Goal: Task Accomplishment & Management: Manage account settings

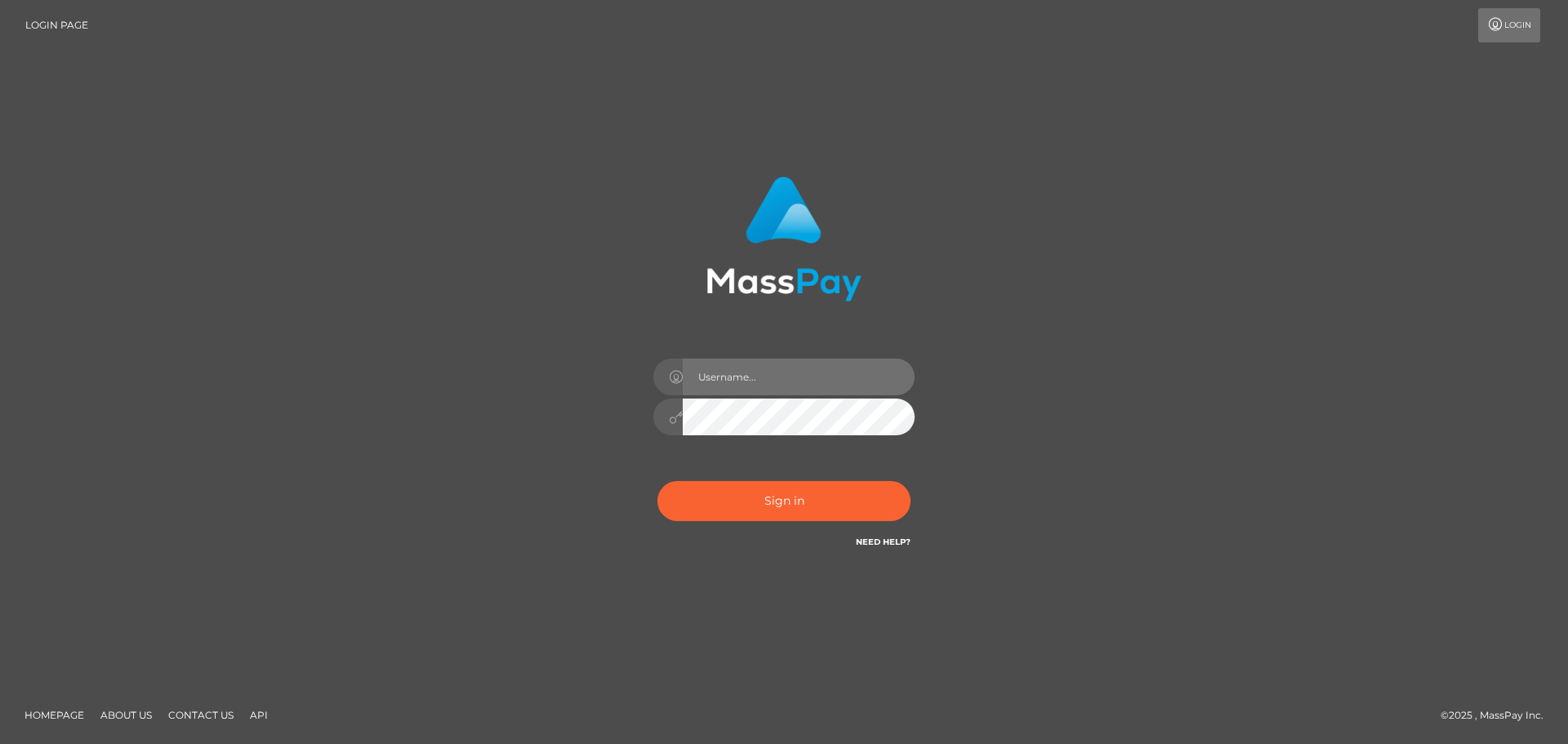
click at [762, 365] on input "text" at bounding box center [798, 376] width 232 height 36
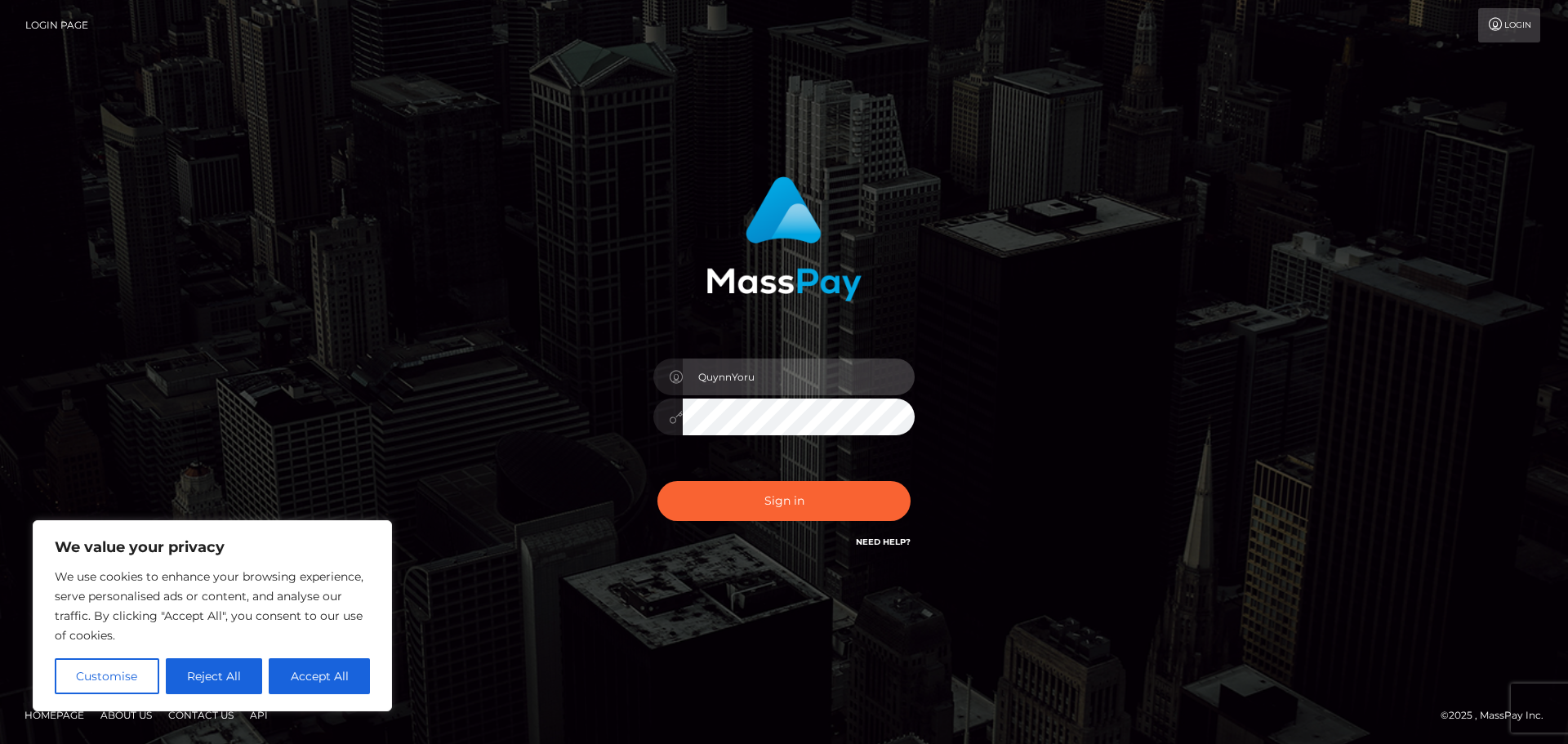
type input "quynnyoru@gmail.com"
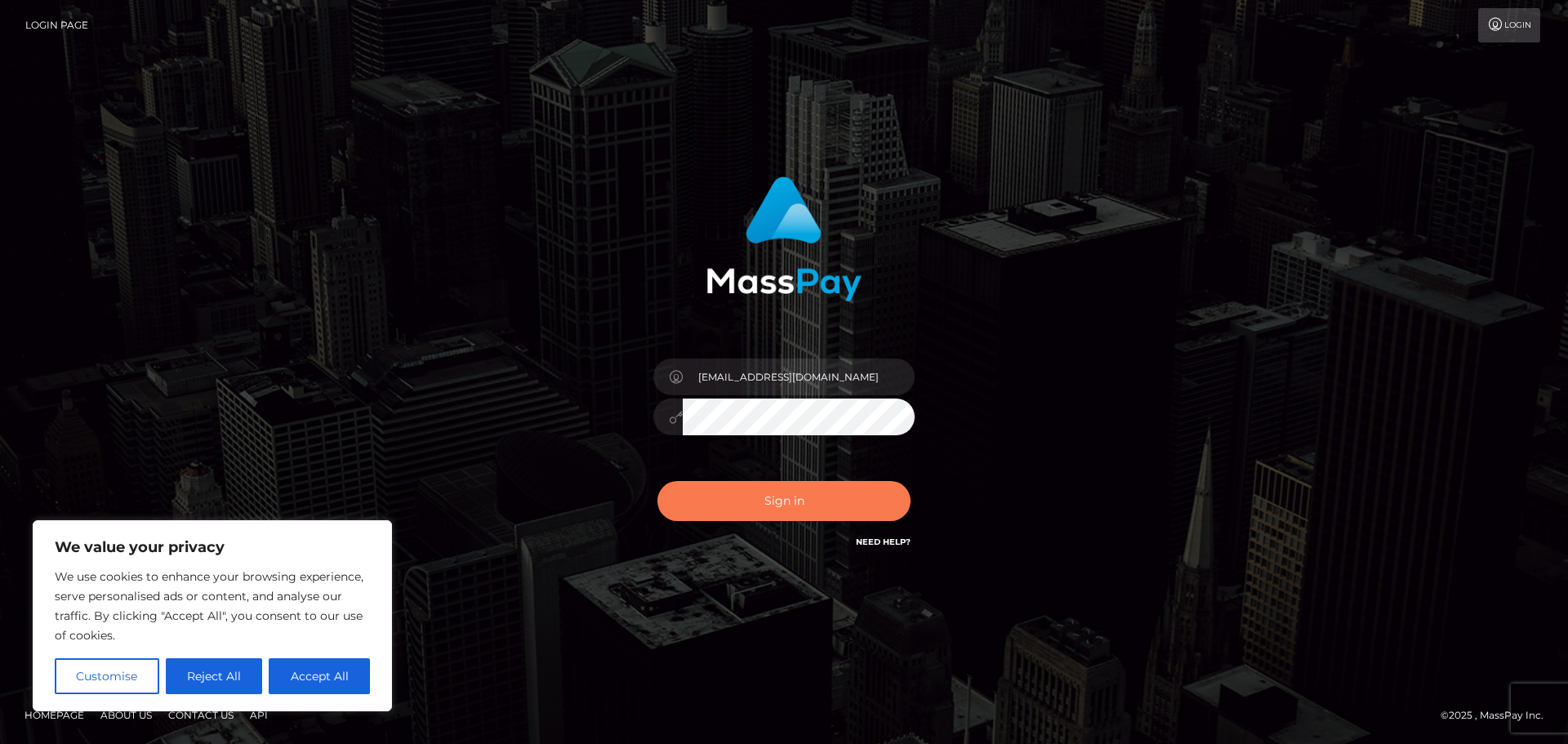
click at [822, 506] on button "Sign in" at bounding box center [784, 501] width 253 height 40
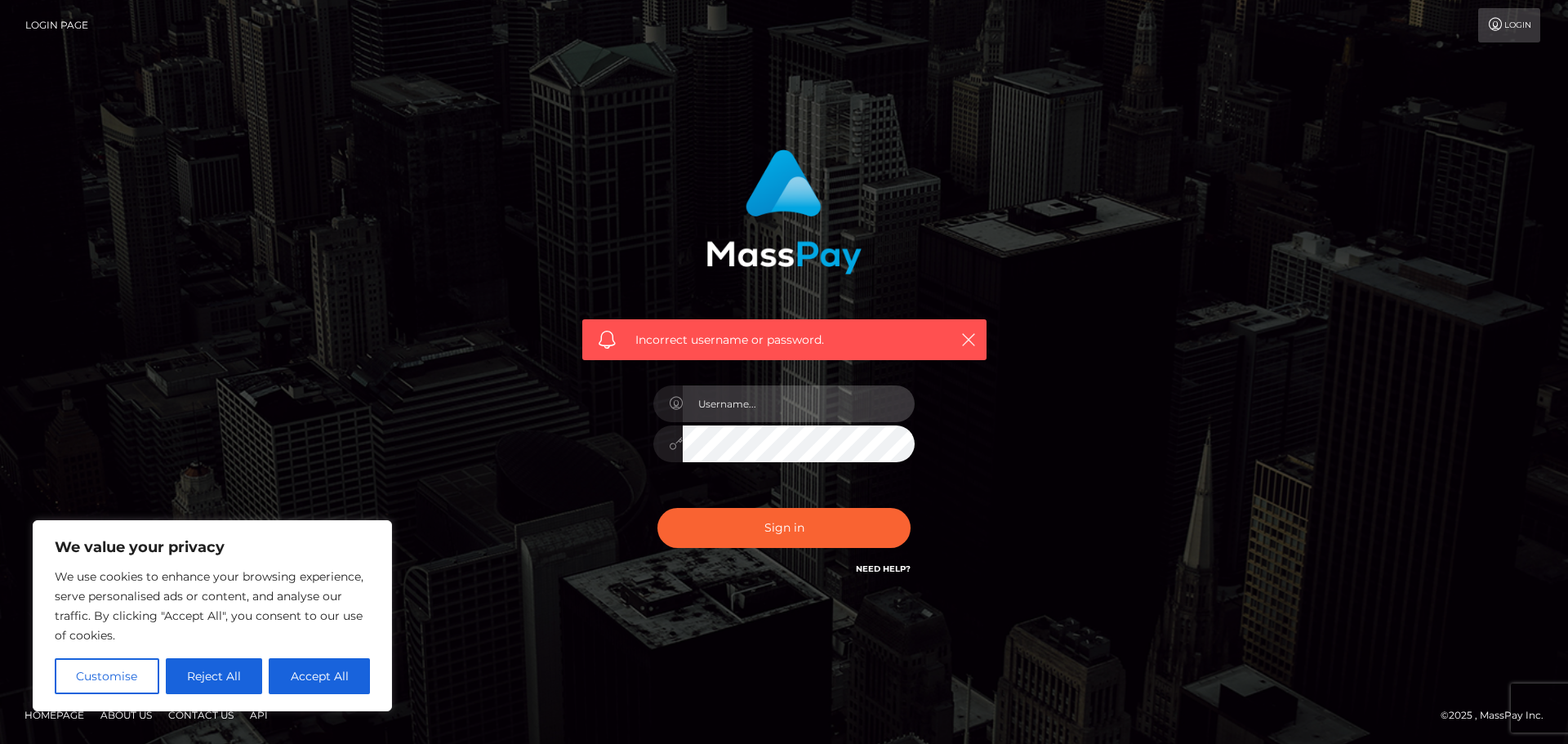
click at [822, 409] on input "text" at bounding box center [798, 403] width 232 height 36
drag, startPoint x: 1127, startPoint y: 352, endPoint x: 1117, endPoint y: 304, distance: 49.0
click at [1127, 334] on div "Incorrect username or password. quynnyoru@gmail.com" at bounding box center [784, 372] width 931 height 469
drag, startPoint x: 831, startPoint y: 399, endPoint x: 750, endPoint y: 416, distance: 82.8
click at [750, 416] on input "quynnyoru@gmail.com" at bounding box center [798, 403] width 232 height 36
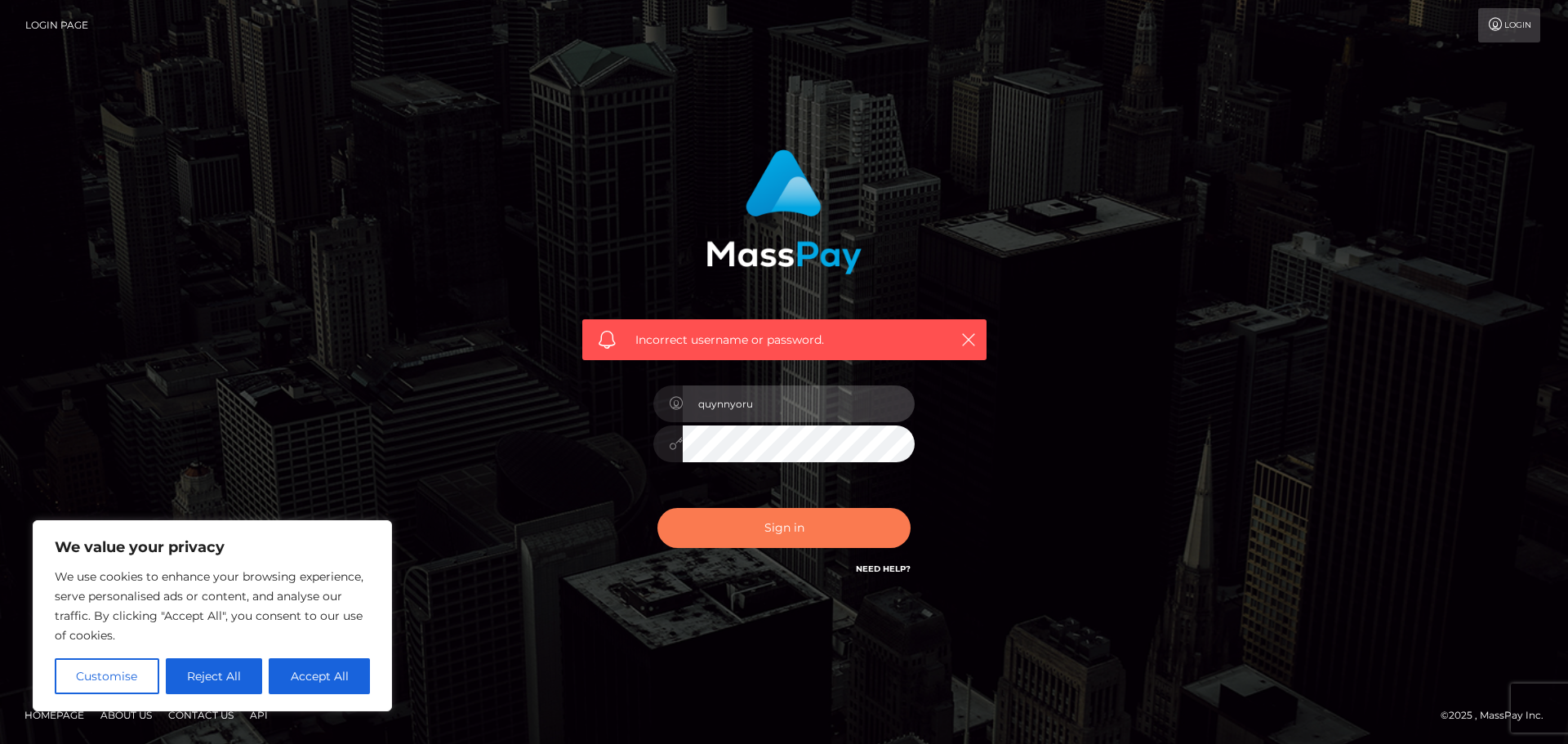
type input "quynnyoru"
click at [728, 512] on button "Sign in" at bounding box center [784, 528] width 253 height 40
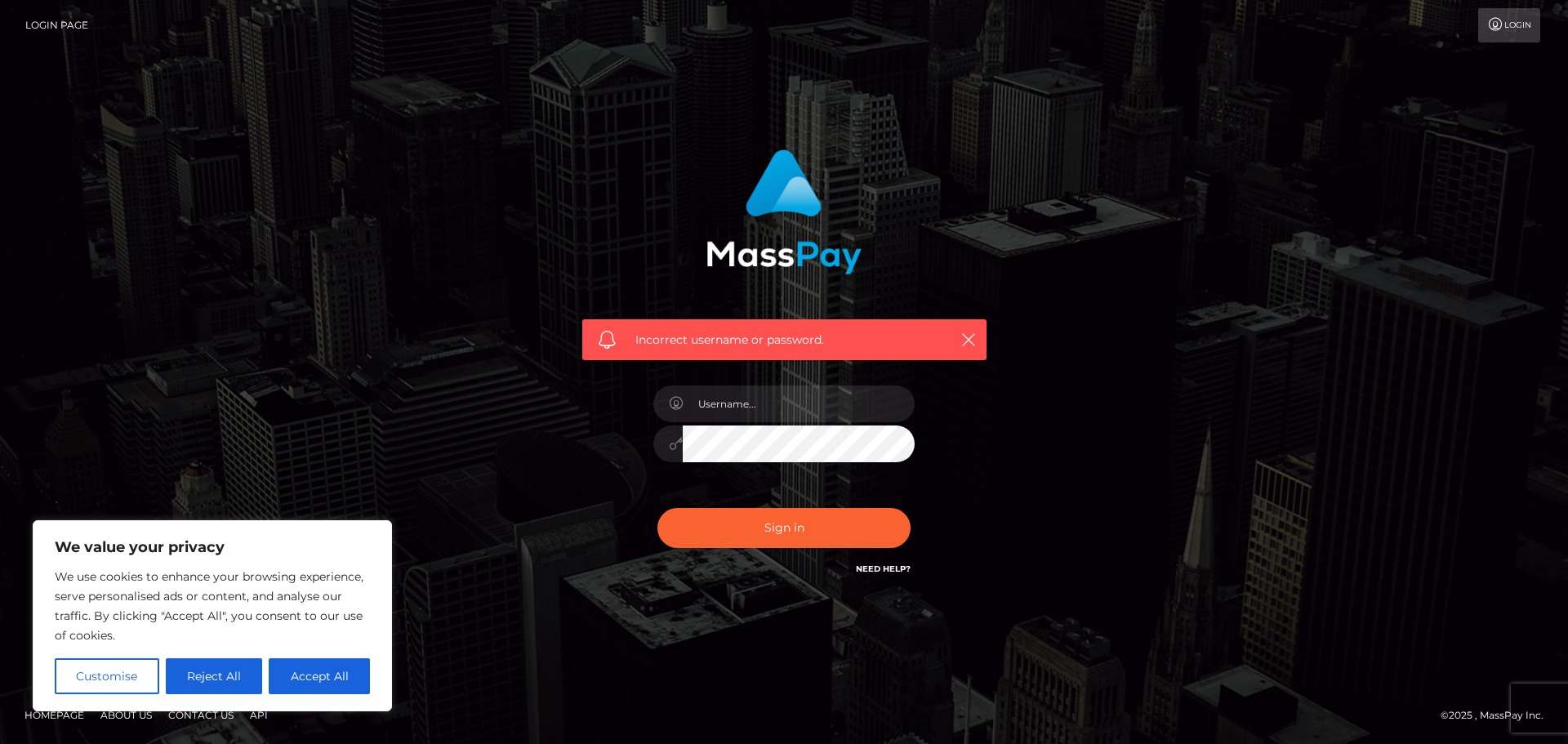
click at [544, 522] on div "Incorrect username or password." at bounding box center [784, 372] width 931 height 469
click at [892, 567] on link "Need Help?" at bounding box center [883, 568] width 55 height 10
click at [310, 682] on button "Accept All" at bounding box center [319, 676] width 101 height 36
checkbox input "true"
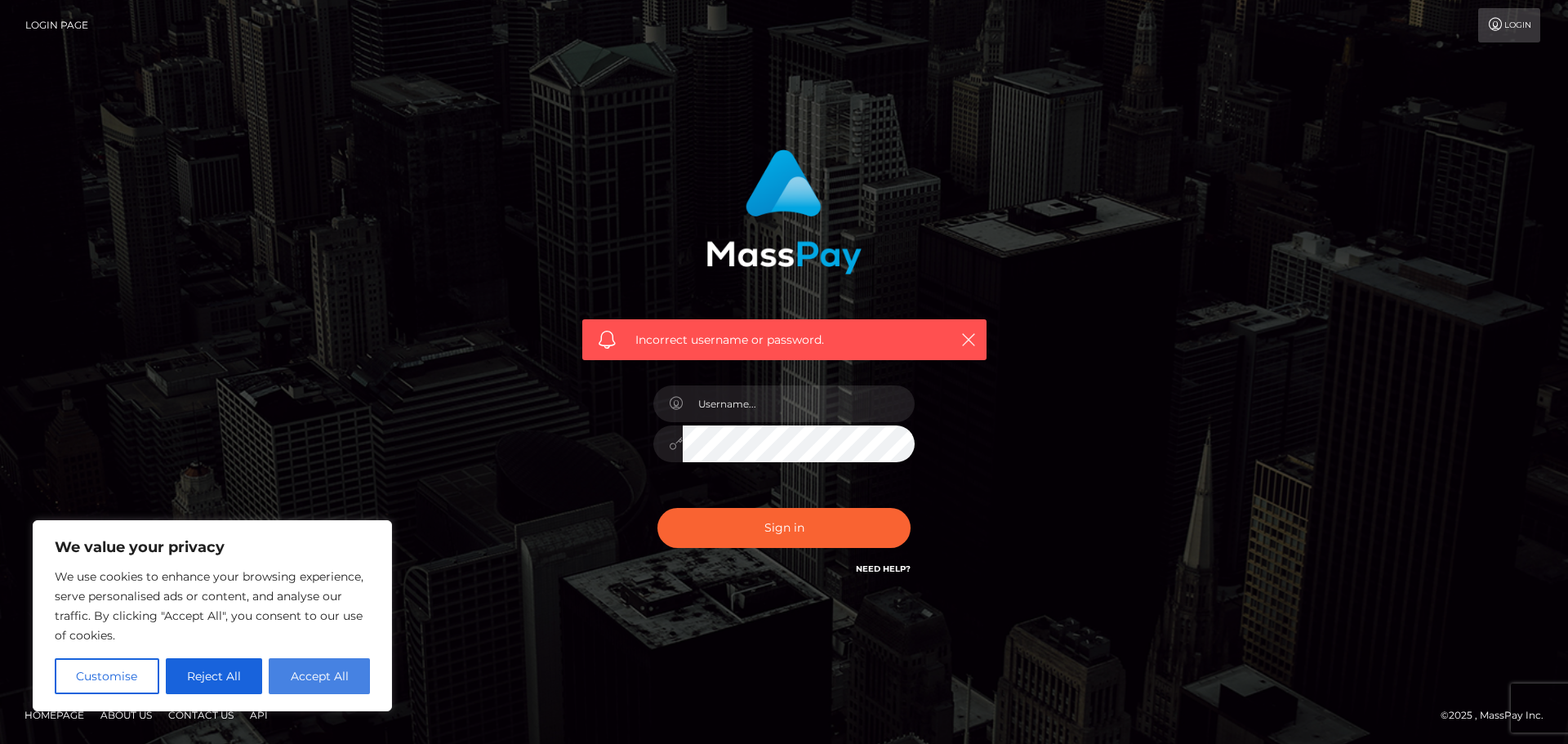
checkbox input "true"
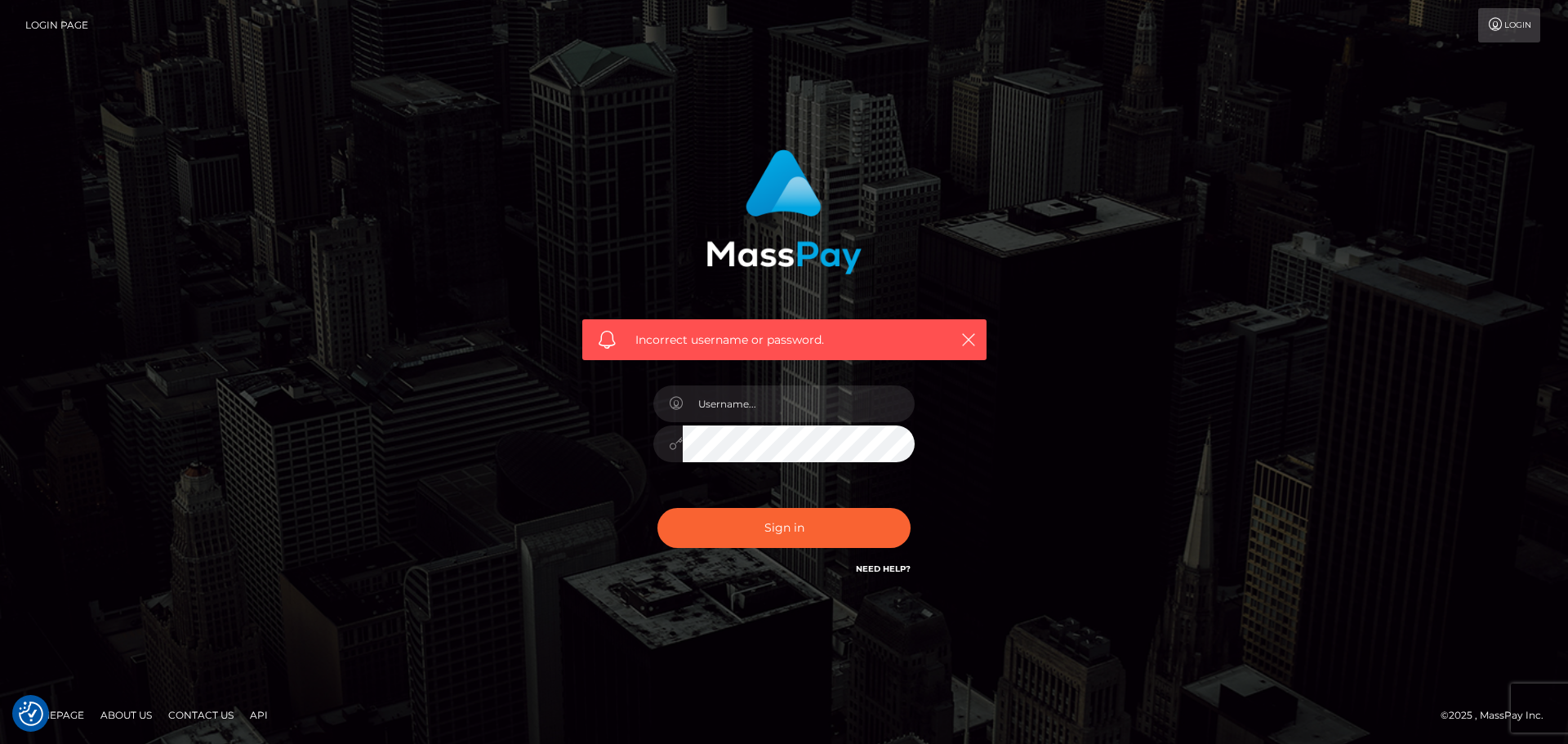
click at [890, 571] on link "Need Help?" at bounding box center [883, 568] width 55 height 10
click at [1096, 365] on div "Incorrect username or password." at bounding box center [784, 372] width 931 height 469
click at [882, 577] on div "Need Help?" at bounding box center [883, 572] width 55 height 20
click at [882, 572] on link "Need Help?" at bounding box center [883, 568] width 55 height 10
click at [1052, 419] on div "Incorrect username or password." at bounding box center [784, 372] width 931 height 469
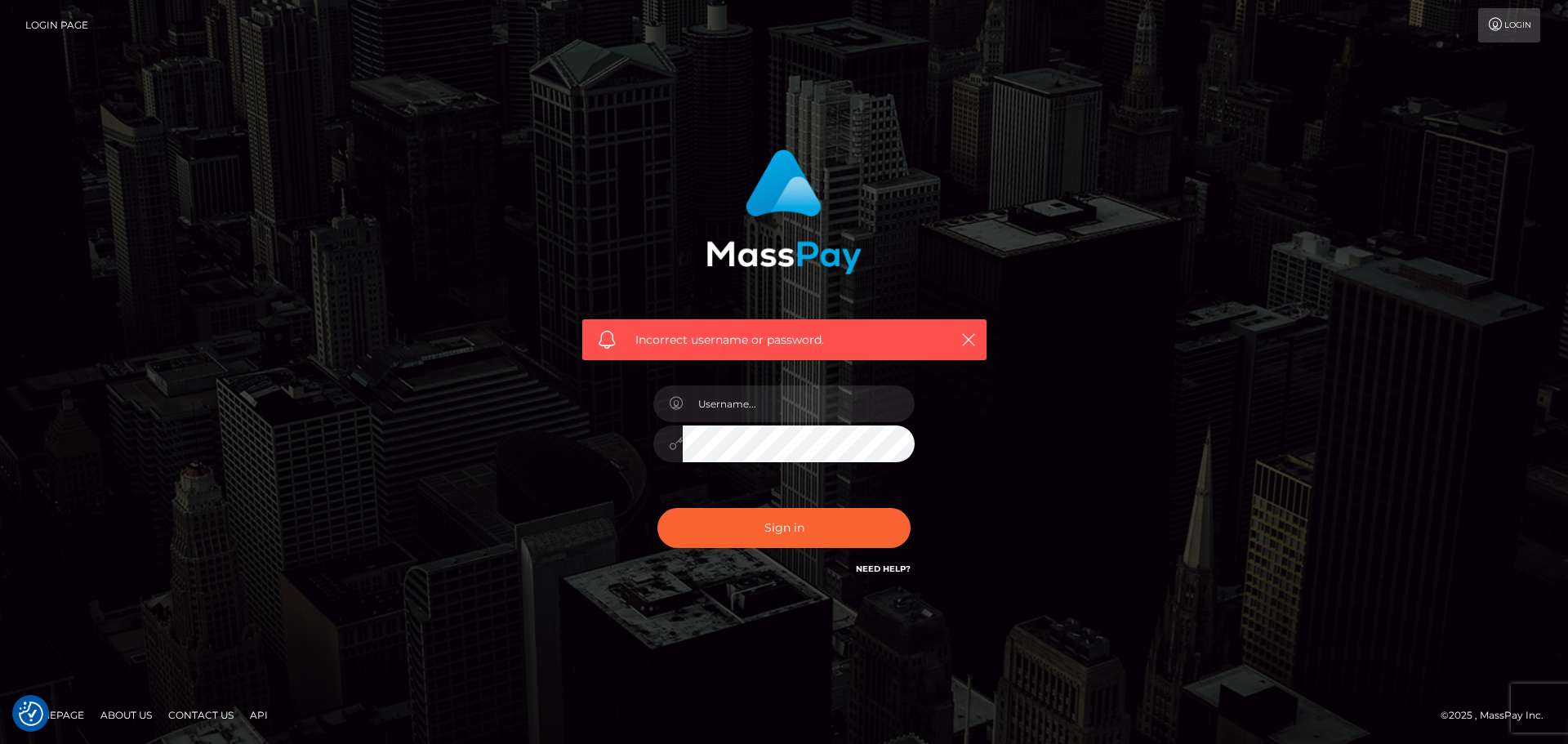
click at [1532, 28] on link "Login" at bounding box center [1509, 25] width 62 height 34
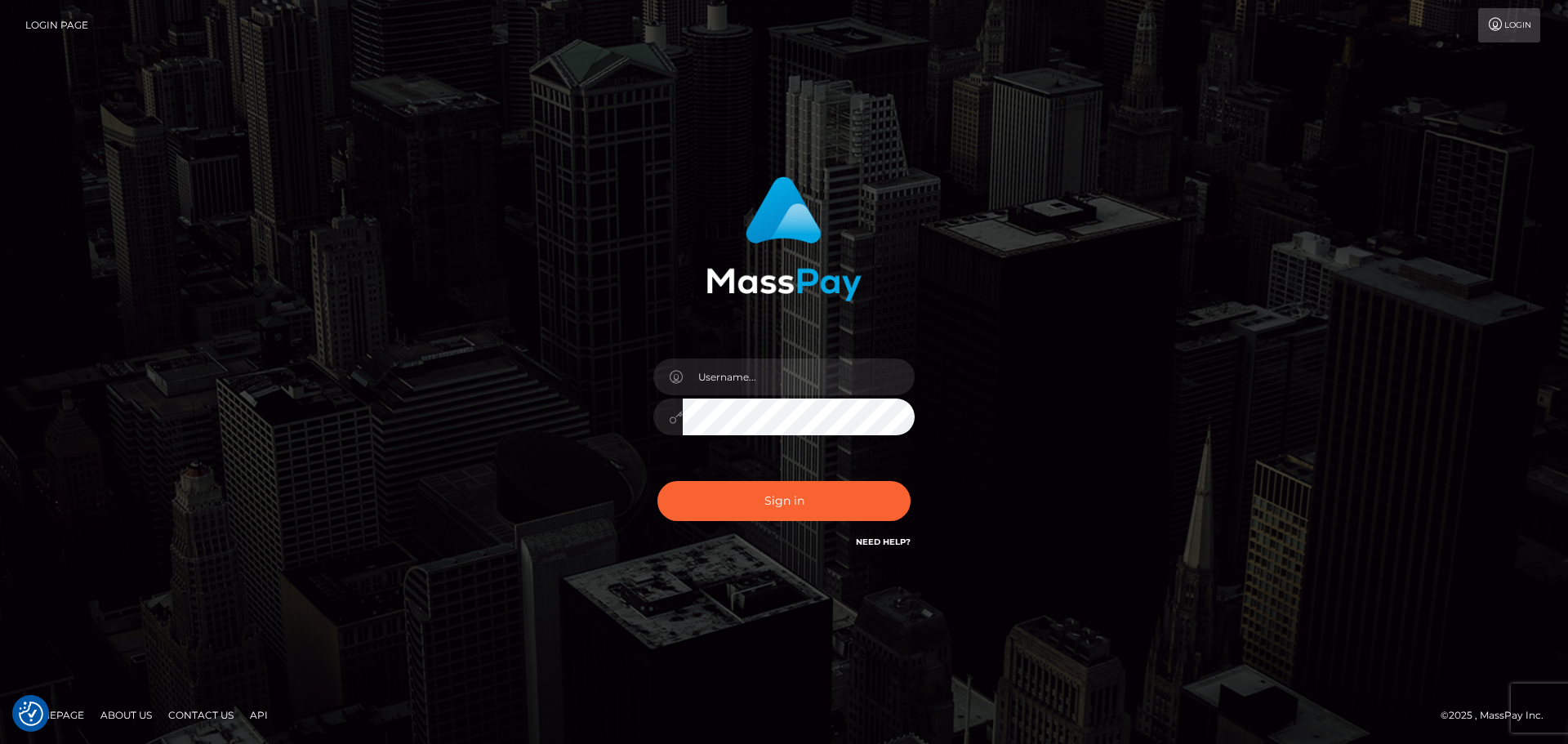
click at [55, 18] on link "Login Page" at bounding box center [57, 25] width 63 height 34
